Goal: Task Accomplishment & Management: Manage account settings

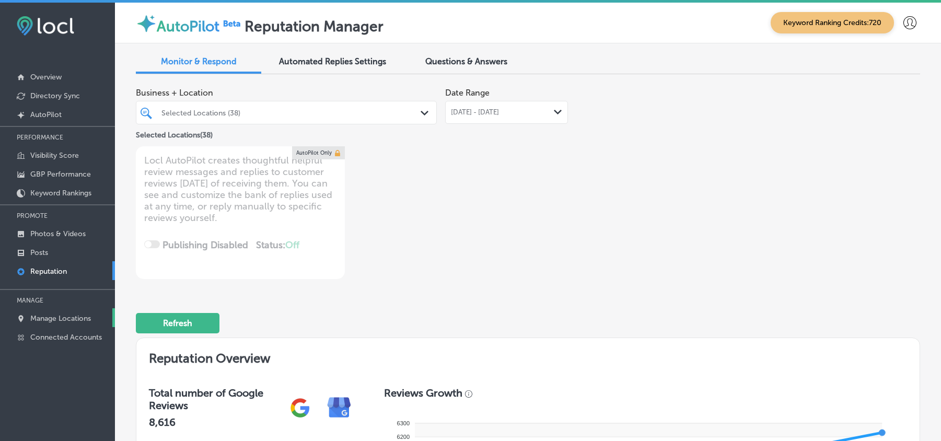
drag, startPoint x: 0, startPoint y: 0, endPoint x: 61, endPoint y: 315, distance: 320.4
click at [61, 315] on p "Manage Locations" at bounding box center [60, 318] width 61 height 9
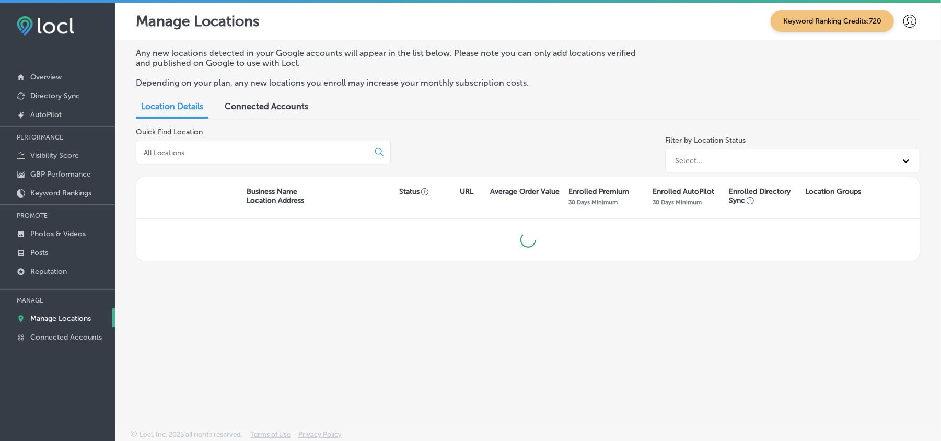
click at [267, 149] on input at bounding box center [255, 152] width 224 height 9
type input "whisper"
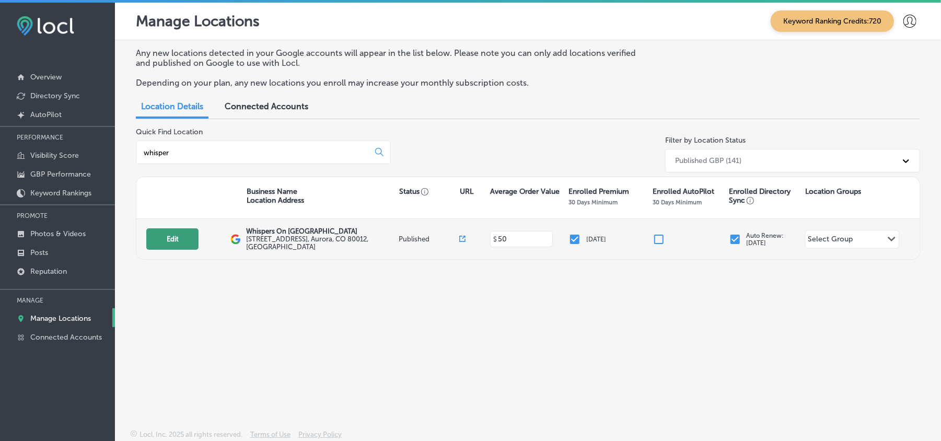
click at [166, 231] on button "Edit" at bounding box center [172, 238] width 52 height 21
select select "US"
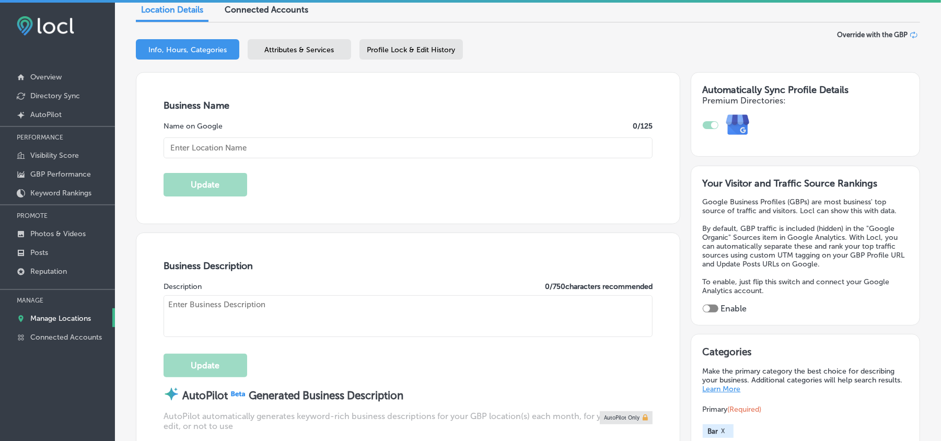
type input "Whispers On [GEOGRAPHIC_DATA]"
type input "[STREET_ADDRESS]"
type input "Aurora"
type input "80012"
type input "US"
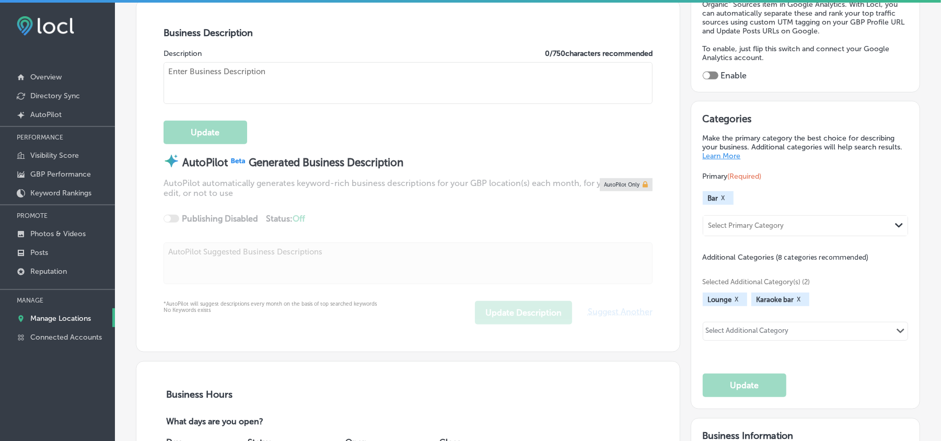
checkbox input "true"
type input "[URL][DOMAIN_NAME]"
type textarea "Whispers on [GEOGRAPHIC_DATA] is your friendly and inviting karaoke bar in [GEO…"
type input "[PHONE_NUMBER]"
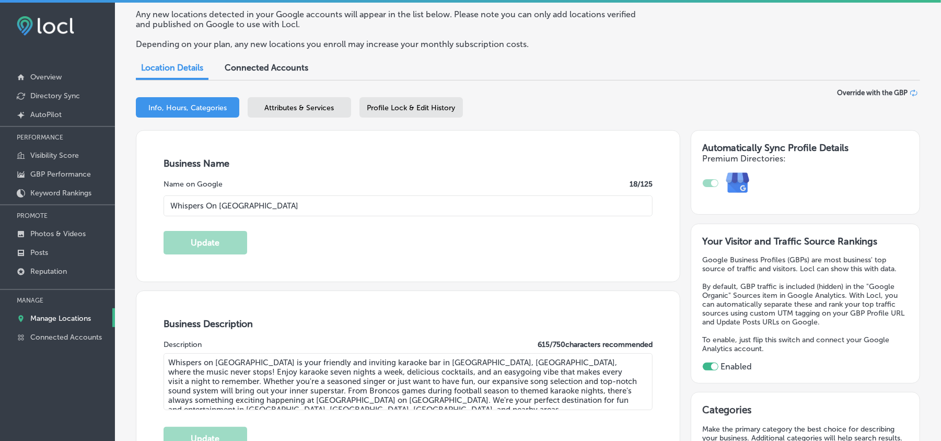
scroll to position [38, 0]
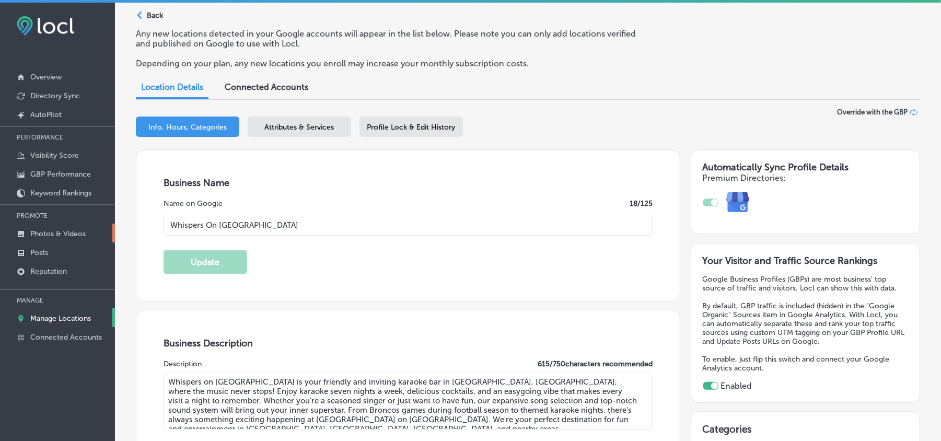
click at [64, 234] on p "Photos & Videos" at bounding box center [57, 233] width 55 height 9
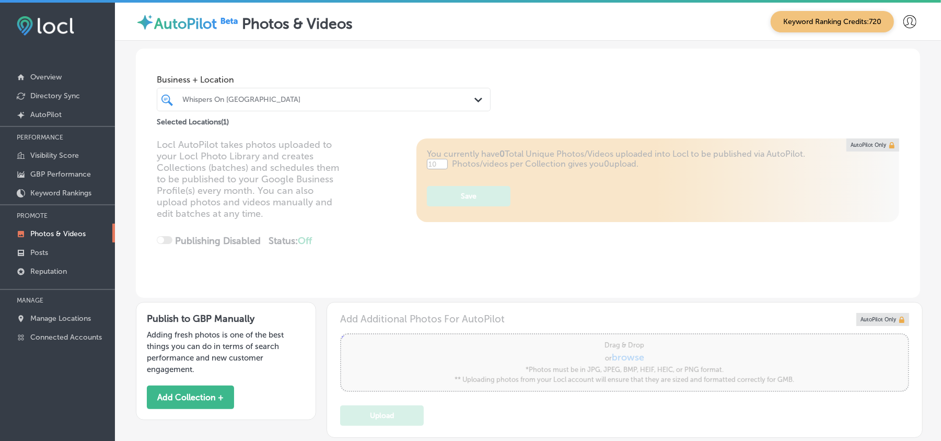
type input "5"
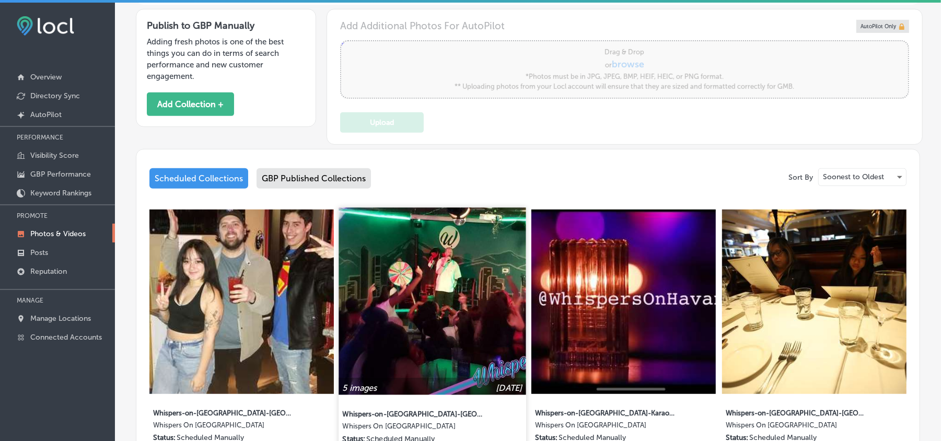
scroll to position [325, 0]
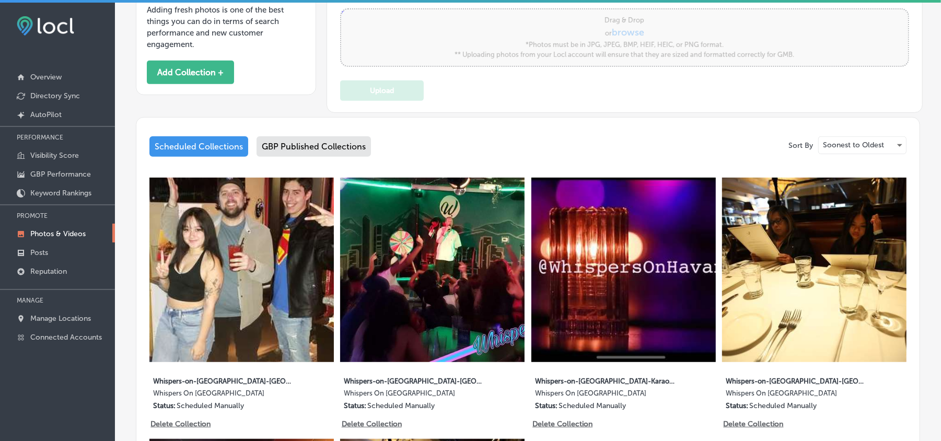
click at [296, 141] on div "GBP Published Collections" at bounding box center [314, 146] width 114 height 20
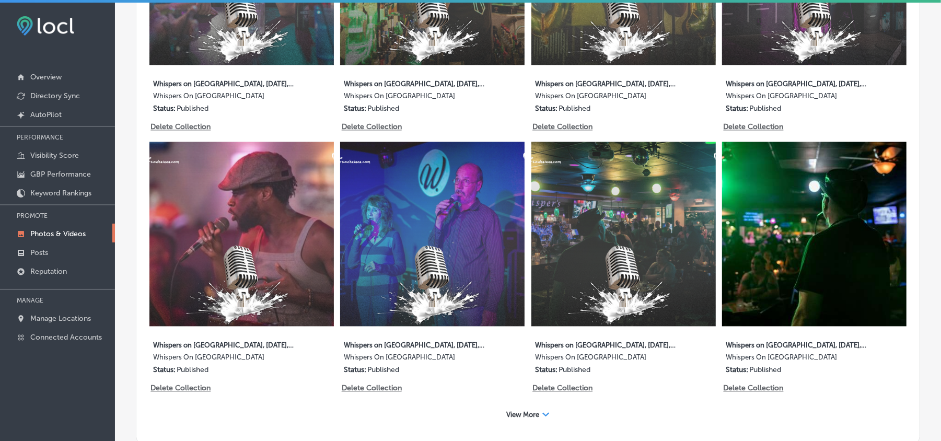
scroll to position [1404, 0]
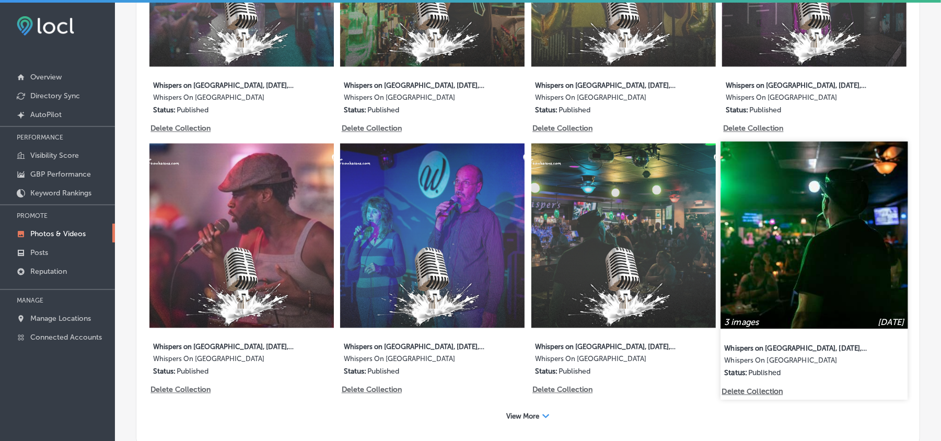
click at [787, 266] on img at bounding box center [814, 235] width 187 height 187
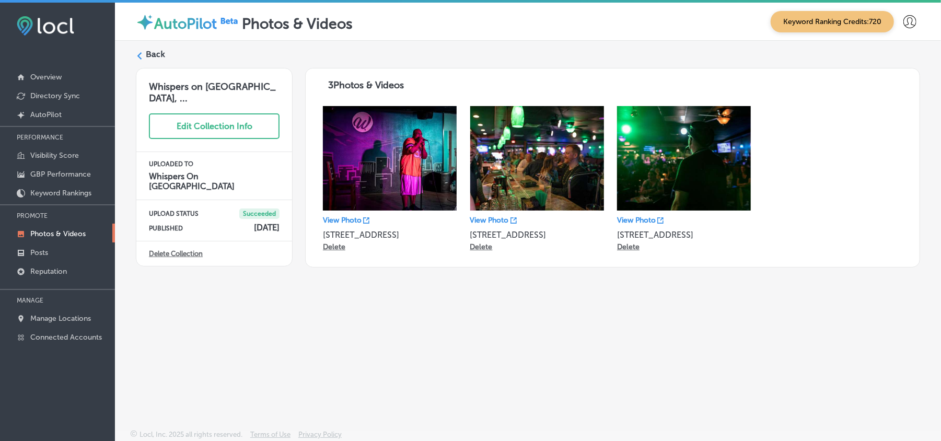
click at [349, 84] on span "3 Photos & Videos" at bounding box center [366, 84] width 76 height 11
click at [141, 52] on polygon at bounding box center [139, 55] width 5 height 7
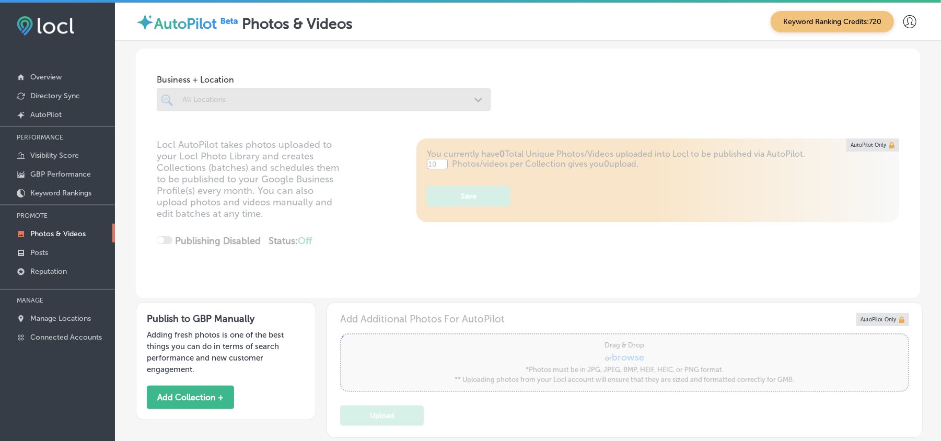
type input "5"
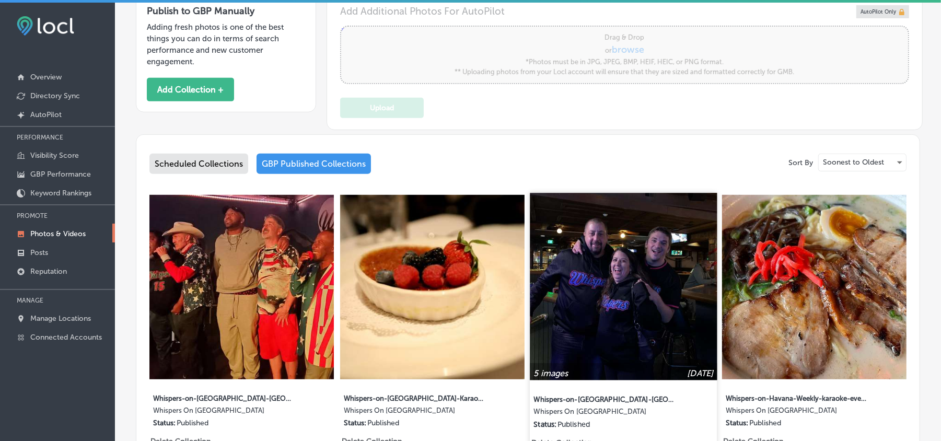
scroll to position [209, 0]
